Goal: Contribute content: Contribute content

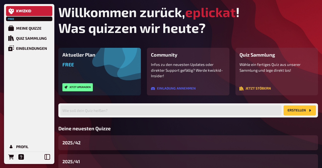
scroll to position [53, 0]
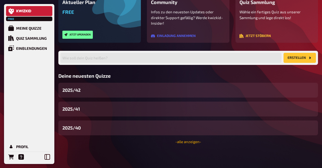
click at [190, 141] on link "- alle anzeigen -" at bounding box center [189, 142] width 26 height 5
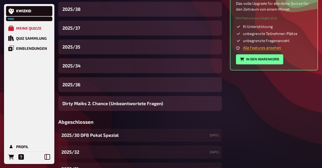
scroll to position [207, 0]
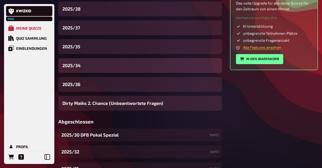
click at [80, 64] on span "2025/34" at bounding box center [71, 65] width 18 height 7
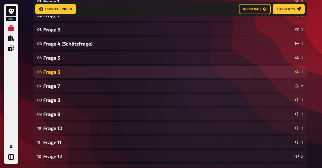
scroll to position [107, 0]
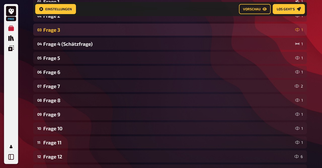
click at [62, 32] on div "Frage 3" at bounding box center [168, 30] width 250 height 6
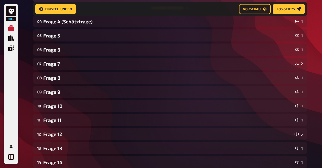
scroll to position [385, 0]
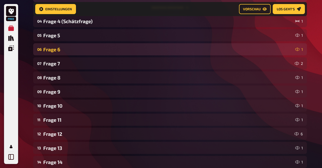
click at [68, 49] on div "Frage 6" at bounding box center [168, 50] width 250 height 6
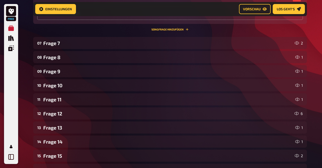
scroll to position [661, 0]
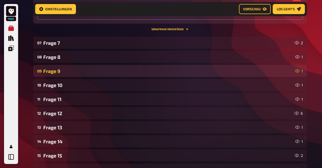
click at [65, 75] on div "09 Frage 9 1" at bounding box center [170, 71] width 274 height 12
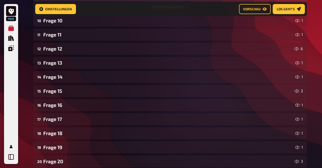
scroll to position [989, 0]
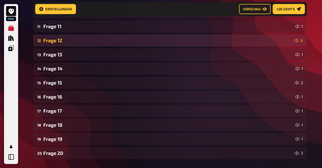
click at [71, 39] on div "Frage 12" at bounding box center [168, 41] width 250 height 6
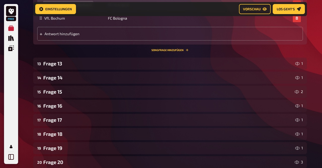
scroll to position [1304, 0]
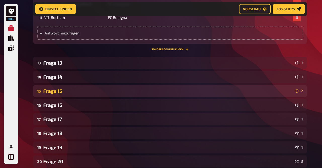
click at [68, 90] on div "Frage 15" at bounding box center [168, 91] width 250 height 6
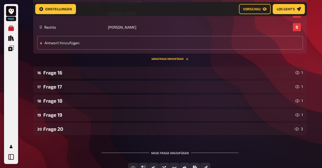
scroll to position [1606, 0]
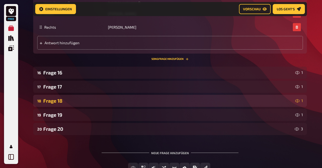
click at [66, 100] on div "Frage 18" at bounding box center [168, 101] width 250 height 6
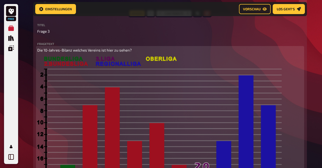
scroll to position [133, 0]
click at [80, 50] on span "Die 10-Jahres-Bilanz welches Vereins ist hier zu sehen?" at bounding box center [84, 50] width 95 height 5
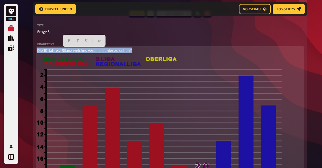
click at [80, 50] on span "Die 10-Jahres-Bilanz welches Vereins ist hier zu sehen?" at bounding box center [84, 50] width 95 height 5
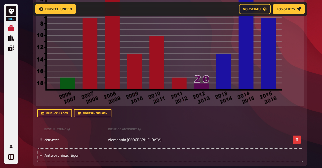
scroll to position [243, 0]
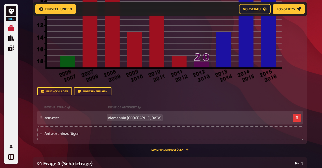
click at [118, 117] on span "Alemannia [GEOGRAPHIC_DATA]" at bounding box center [135, 118] width 54 height 5
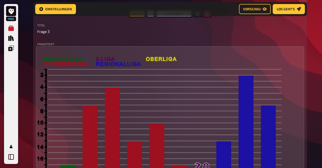
scroll to position [115, 0]
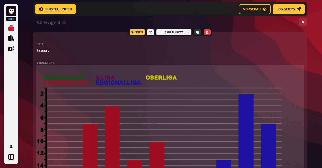
click at [111, 83] on img at bounding box center [159, 143] width 245 height 134
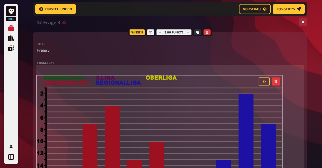
click at [271, 84] on div at bounding box center [269, 82] width 21 height 8
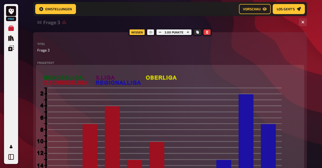
click at [273, 84] on button "button" at bounding box center [276, 82] width 8 height 8
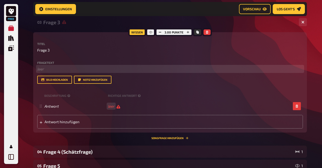
click at [78, 72] on p "﻿ leer" at bounding box center [170, 69] width 266 height 6
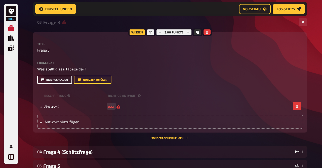
click at [59, 80] on button "Bild hochladen" at bounding box center [54, 80] width 35 height 8
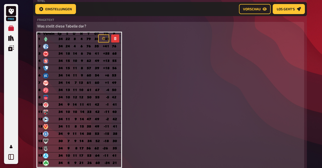
scroll to position [157, 0]
click at [118, 44] on div at bounding box center [108, 39] width 25 height 12
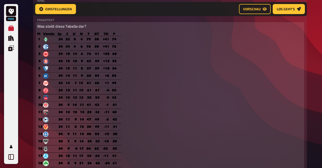
click at [115, 39] on icon "button" at bounding box center [115, 38] width 3 height 3
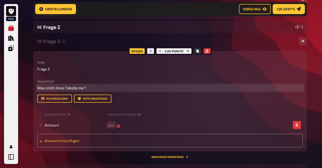
scroll to position [95, 0]
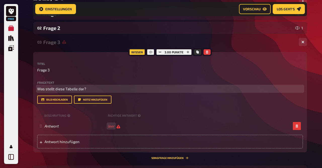
click at [89, 89] on p "Was stellt diese Tabelle dar?" at bounding box center [170, 89] width 266 height 6
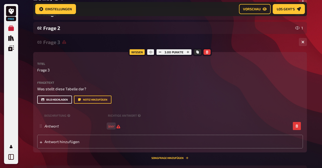
click at [67, 98] on button "Bild hochladen" at bounding box center [54, 100] width 35 height 8
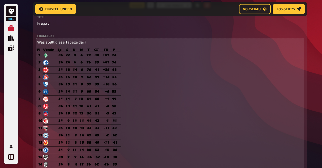
scroll to position [142, 0]
click at [98, 96] on img at bounding box center [79, 116] width 84 height 134
click at [117, 55] on icon "button" at bounding box center [115, 54] width 3 height 3
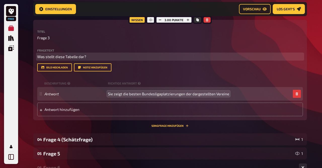
scroll to position [126, 0]
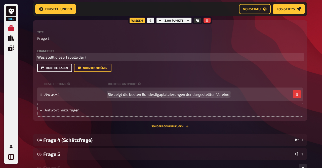
click at [63, 68] on button "Bild hochladen" at bounding box center [54, 68] width 35 height 8
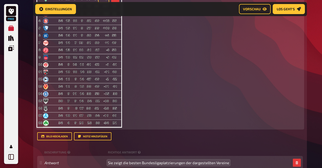
scroll to position [198, 0]
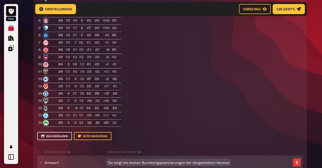
click at [56, 135] on button "Bild hochladen" at bounding box center [54, 136] width 35 height 8
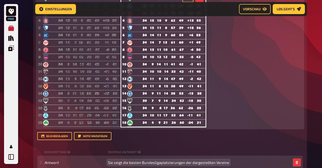
scroll to position [143, 0]
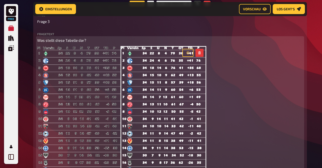
click at [110, 58] on img at bounding box center [79, 114] width 84 height 134
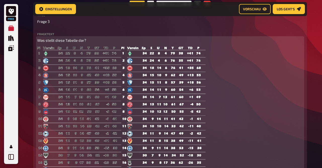
click at [116, 53] on icon "button" at bounding box center [115, 52] width 2 height 3
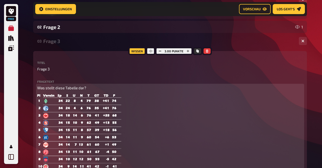
scroll to position [95, 0]
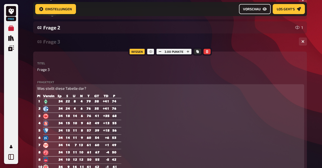
click at [254, 9] on span "Vorschau" at bounding box center [252, 9] width 18 height 4
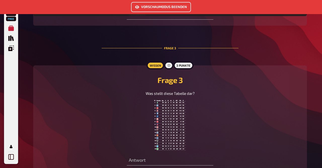
scroll to position [398, 0]
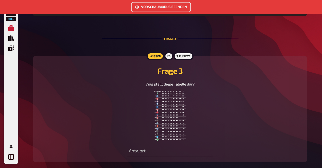
click at [176, 117] on img at bounding box center [169, 116] width 31 height 50
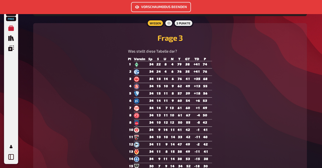
scroll to position [430, 0]
click at [167, 7] on button "Vorschaumodus beenden" at bounding box center [161, 7] width 60 height 10
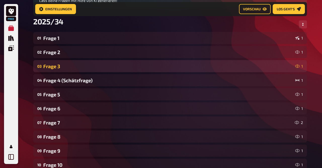
scroll to position [71, 0]
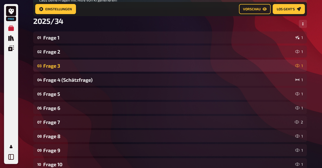
click at [95, 66] on div "Frage 3" at bounding box center [168, 66] width 250 height 6
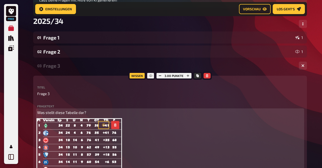
click at [116, 124] on button "button" at bounding box center [115, 125] width 8 height 8
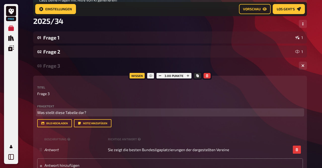
click at [100, 115] on p "Was stellt diese Tabelle dar?" at bounding box center [170, 113] width 266 height 6
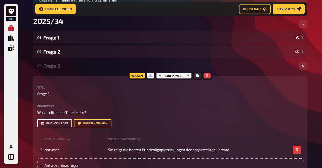
click at [60, 122] on button "Bild hochladen" at bounding box center [54, 123] width 35 height 8
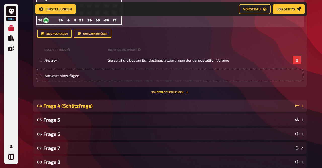
scroll to position [300, 0]
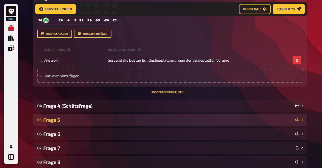
click at [60, 119] on div "Frage 5" at bounding box center [168, 120] width 250 height 6
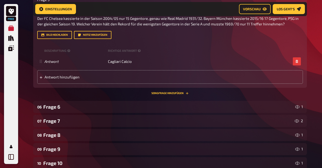
scroll to position [453, 0]
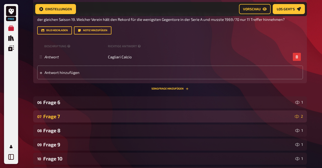
click at [59, 118] on div "Frage 7" at bounding box center [168, 117] width 250 height 6
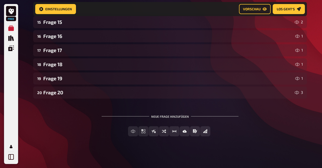
scroll to position [790, 0]
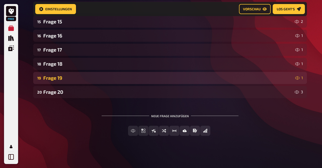
click at [64, 81] on div "Frage 19" at bounding box center [168, 78] width 250 height 6
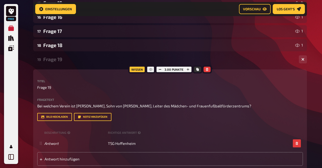
scroll to position [809, 0]
click at [62, 61] on div "Frage 19" at bounding box center [169, 59] width 252 height 6
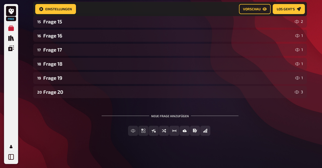
scroll to position [790, 0]
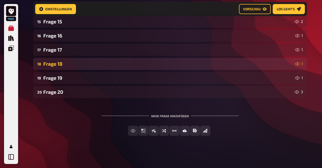
click at [60, 66] on div "Frage 18" at bounding box center [168, 64] width 250 height 6
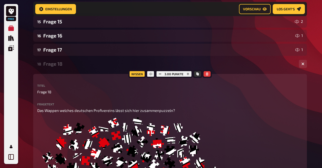
click at [60, 66] on div "Frage 18" at bounding box center [169, 64] width 252 height 6
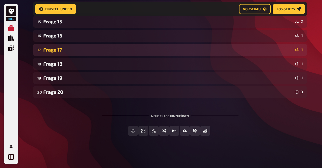
click at [57, 51] on div "Frage 17" at bounding box center [168, 50] width 250 height 6
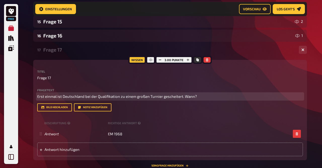
click at [81, 97] on span "Erst einmal ist Deutschland bei der Qualifikation zu einem großen Turnier gesch…" at bounding box center [117, 96] width 160 height 5
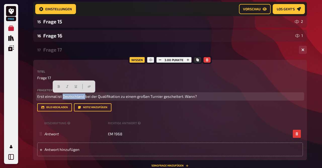
click at [81, 97] on span "Erst einmal ist Deutschland bei der Qualifikation zu einem großen Turnier gesch…" at bounding box center [117, 96] width 160 height 5
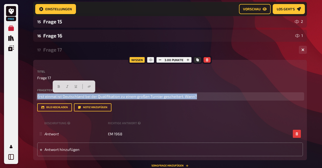
click at [81, 97] on span "Erst einmal ist Deutschland bei der Qualifikation zu einem großen Turnier gesch…" at bounding box center [117, 96] width 160 height 5
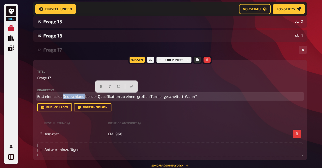
click at [81, 97] on span "Erst einmal ist Deutschland bei der Qualifikation zu einem großen Turnier gesch…" at bounding box center [117, 96] width 160 height 5
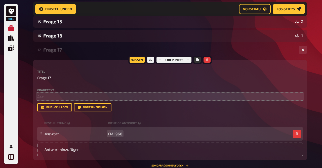
click at [117, 136] on span "EM 1968" at bounding box center [115, 134] width 14 height 5
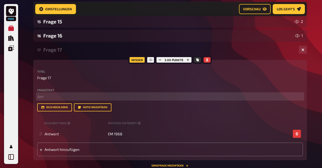
click at [51, 97] on p "﻿ leer" at bounding box center [170, 97] width 266 height 6
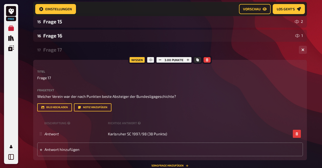
click at [52, 50] on div "Frage 17" at bounding box center [169, 50] width 252 height 6
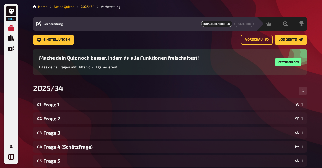
click at [66, 6] on link "Meine Quizze" at bounding box center [64, 7] width 20 height 4
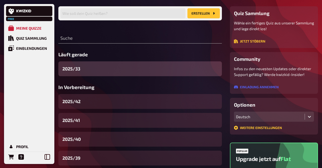
scroll to position [39, 0]
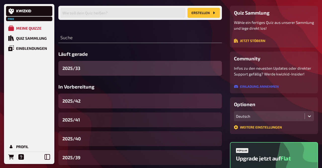
click at [83, 101] on div "2025/42" at bounding box center [140, 101] width 164 height 15
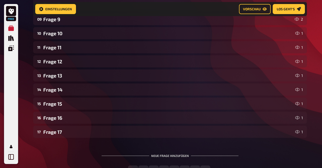
scroll to position [242, 0]
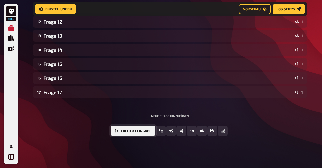
click at [117, 130] on icon "Freitext Eingabe" at bounding box center [116, 131] width 4 height 4
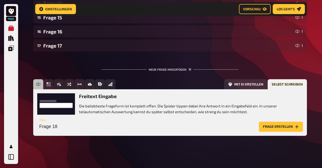
scroll to position [289, 0]
click at [276, 127] on button "Frage erstellen" at bounding box center [281, 127] width 44 height 10
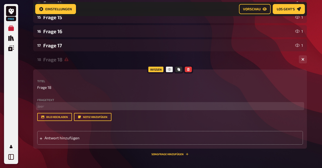
click at [87, 109] on p "﻿ leer" at bounding box center [170, 106] width 266 height 6
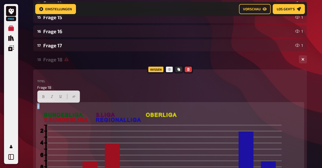
drag, startPoint x: 45, startPoint y: 107, endPoint x: 30, endPoint y: 105, distance: 14.2
click at [30, 105] on div "Home Meine Quizze 2025/42 Vorbereitung Vorbereitung Inhalte Bearbeiten Quiz Lob…" at bounding box center [170, 40] width 282 height 658
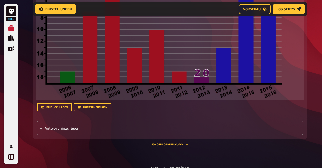
scroll to position [438, 0]
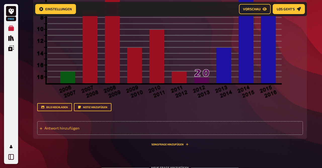
click at [66, 125] on div "Antwort hinzufügen" at bounding box center [170, 128] width 266 height 14
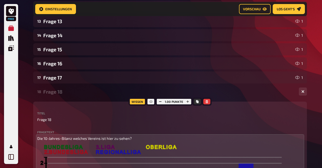
scroll to position [257, 0]
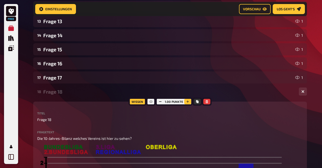
click at [186, 100] on button "button" at bounding box center [187, 102] width 7 height 6
click at [61, 93] on div "Frage 18" at bounding box center [169, 92] width 252 height 6
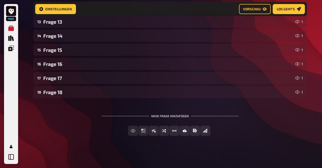
scroll to position [256, 0]
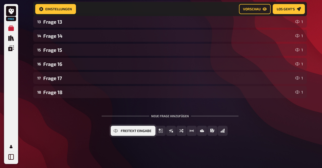
click at [133, 131] on span "Freitext Eingabe" at bounding box center [136, 131] width 31 height 4
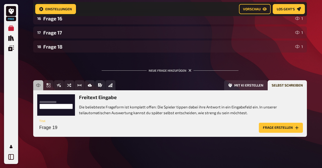
scroll to position [303, 0]
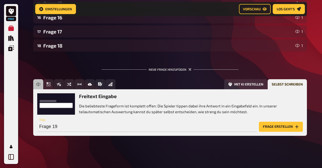
click at [281, 129] on button "Frage erstellen" at bounding box center [281, 127] width 44 height 10
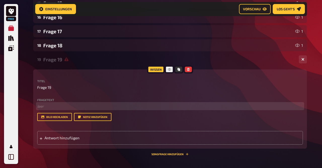
click at [74, 109] on p "﻿ leer" at bounding box center [170, 106] width 266 height 6
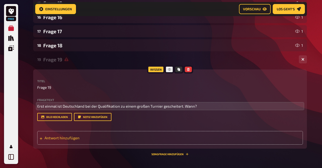
click at [64, 141] on div "Antwort hinzufügen" at bounding box center [170, 138] width 266 height 14
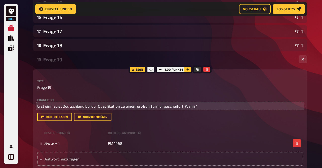
click at [189, 70] on icon "button" at bounding box center [188, 69] width 3 height 3
click at [55, 61] on div "Frage 19" at bounding box center [169, 60] width 252 height 6
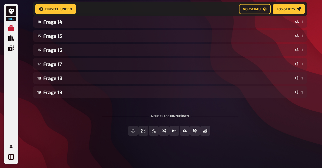
scroll to position [271, 0]
